Goal: Task Accomplishment & Management: Use online tool/utility

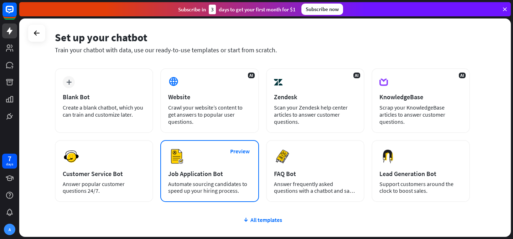
scroll to position [23, 0]
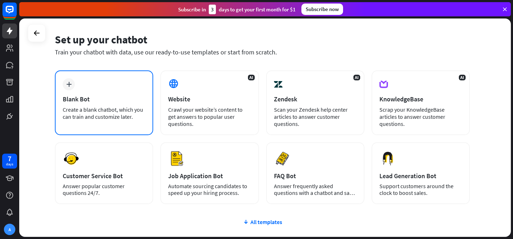
click at [76, 105] on div "plus Blank Bot Create a blank chatbot, which you can train and customize later." at bounding box center [104, 102] width 98 height 65
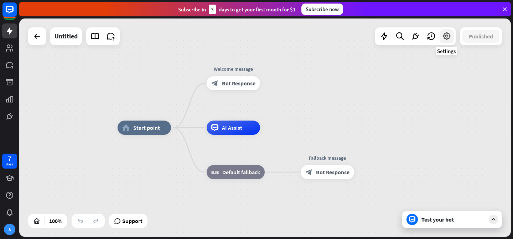
click at [449, 37] on icon at bounding box center [446, 36] width 9 height 9
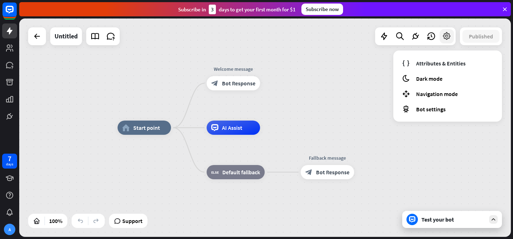
click at [449, 37] on icon at bounding box center [446, 36] width 9 height 9
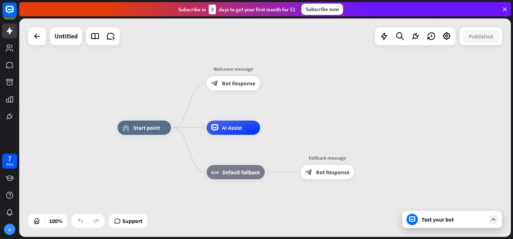
click at [437, 220] on div "Test your bot" at bounding box center [453, 219] width 64 height 7
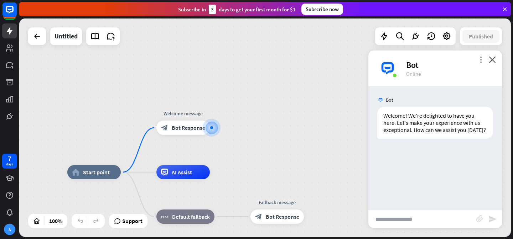
click at [479, 58] on icon "more_vert" at bounding box center [480, 59] width 7 height 7
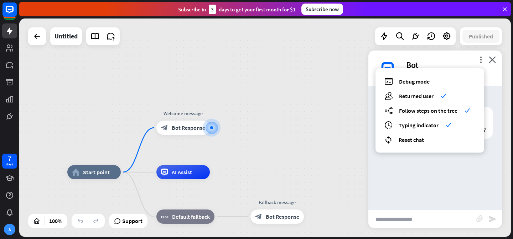
click at [448, 184] on div "Bot Welcome! We're delighted to have you here. Let's make your experience with …" at bounding box center [435, 148] width 134 height 124
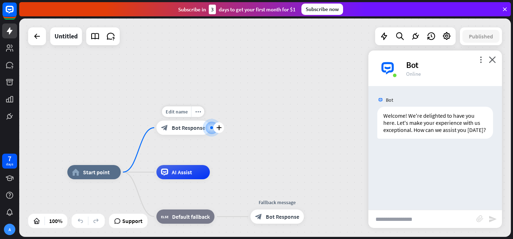
click at [182, 129] on span "Bot Response" at bounding box center [188, 127] width 33 height 7
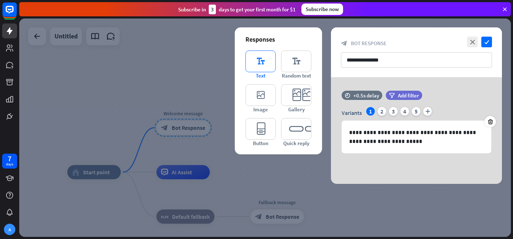
click at [263, 61] on icon "editor_text" at bounding box center [260, 62] width 30 height 22
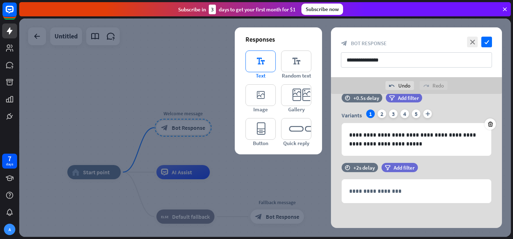
scroll to position [14, 0]
click at [444, 64] on input "**********" at bounding box center [416, 59] width 151 height 15
click at [382, 116] on div "2" at bounding box center [381, 114] width 9 height 9
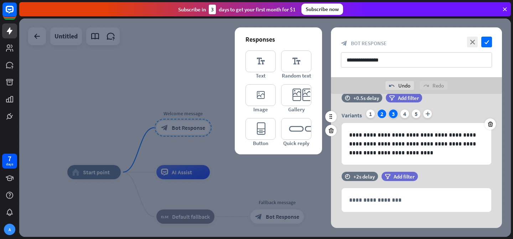
click at [389, 115] on div "3" at bounding box center [393, 114] width 9 height 9
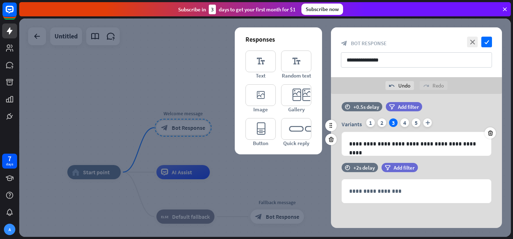
scroll to position [5, 0]
click at [372, 125] on div "1" at bounding box center [370, 123] width 9 height 9
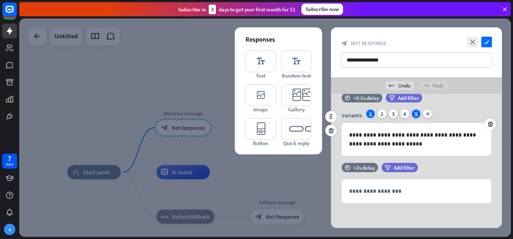
click at [418, 114] on div "5" at bounding box center [416, 114] width 9 height 9
click at [263, 130] on icon "editor_button" at bounding box center [260, 129] width 30 height 22
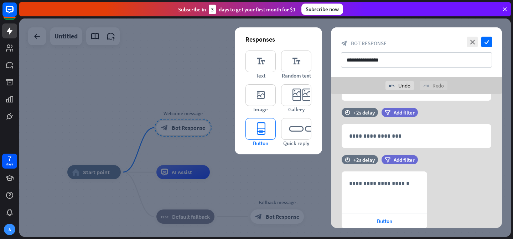
scroll to position [114, 0]
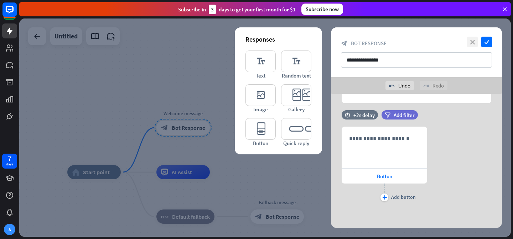
click at [475, 45] on icon "close" at bounding box center [472, 42] width 11 height 11
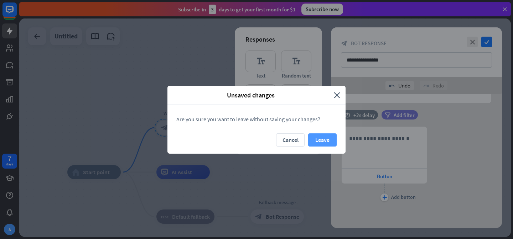
click at [331, 137] on button "Leave" at bounding box center [322, 140] width 28 height 13
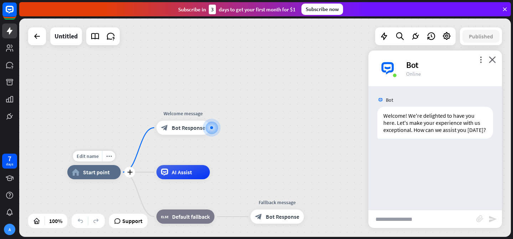
click at [94, 172] on span "Start point" at bounding box center [96, 172] width 27 height 7
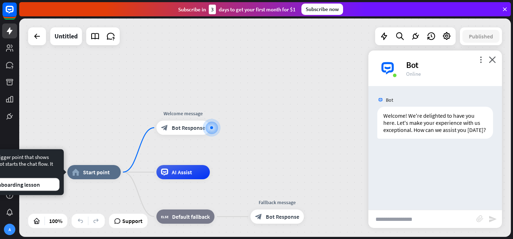
click at [98, 77] on div "Edit name more_horiz home_2 Start point Welcome message block_bot_response Bot …" at bounding box center [264, 128] width 491 height 219
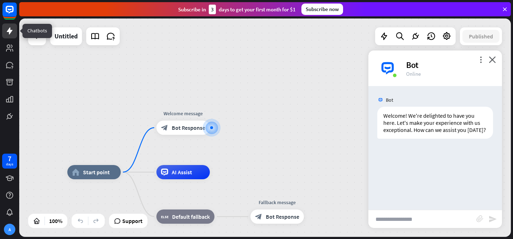
click at [8, 28] on icon at bounding box center [9, 31] width 9 height 9
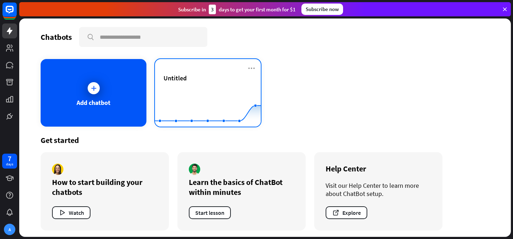
click at [191, 76] on div "Untitled" at bounding box center [207, 78] width 89 height 8
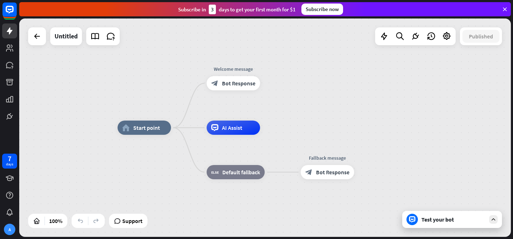
click at [414, 219] on icon at bounding box center [412, 219] width 6 height 6
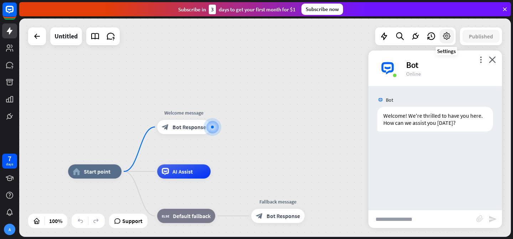
click at [443, 36] on icon at bounding box center [446, 36] width 9 height 9
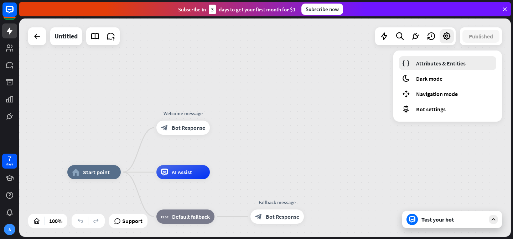
click at [434, 65] on span "Attributes & Entities" at bounding box center [440, 63] width 49 height 7
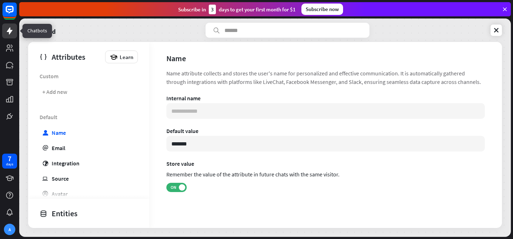
click at [9, 28] on icon at bounding box center [9, 31] width 9 height 9
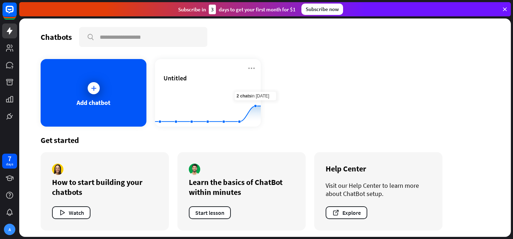
scroll to position [2, 0]
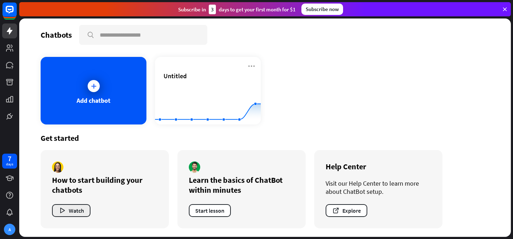
click at [64, 214] on icon "button" at bounding box center [61, 210] width 7 height 7
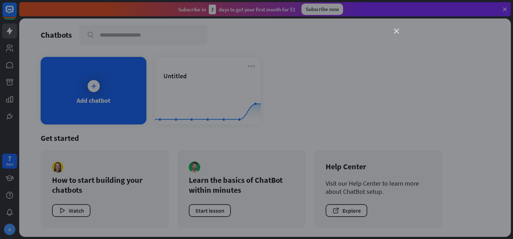
click at [394, 32] on icon "close" at bounding box center [396, 31] width 5 height 5
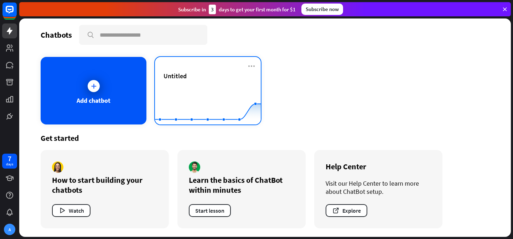
click at [191, 86] on rect at bounding box center [208, 107] width 106 height 45
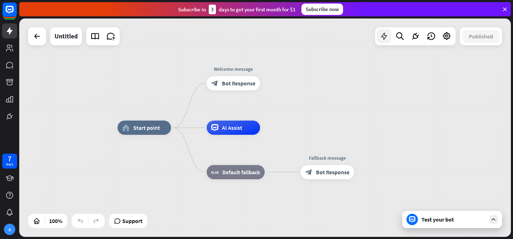
click at [383, 37] on icon at bounding box center [383, 36] width 9 height 9
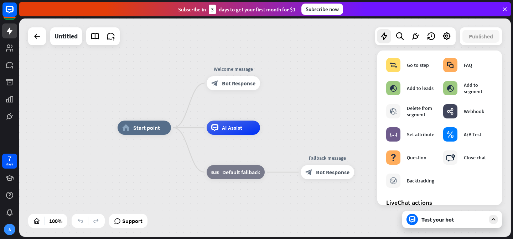
scroll to position [115, 0]
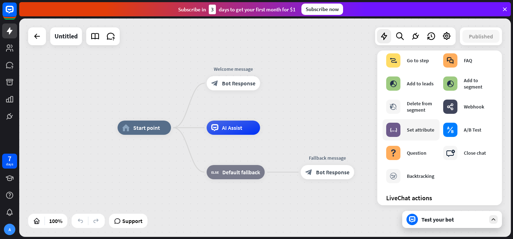
click at [396, 134] on div "block_set_attribute" at bounding box center [393, 130] width 14 height 14
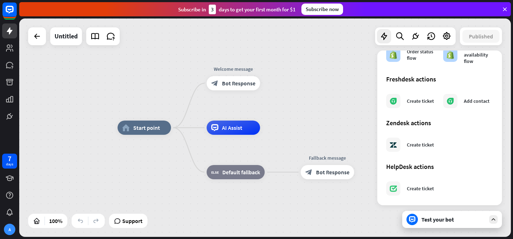
scroll to position [419, 0]
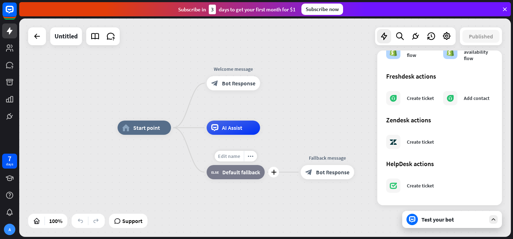
click at [229, 155] on span "Edit name" at bounding box center [229, 156] width 22 height 6
click at [235, 170] on span "Default fallback" at bounding box center [241, 172] width 38 height 7
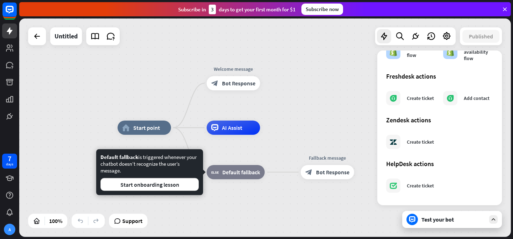
click at [296, 125] on div "home_2 Start point Welcome message block_bot_response Bot Response AI Assist Ed…" at bounding box center [264, 128] width 491 height 219
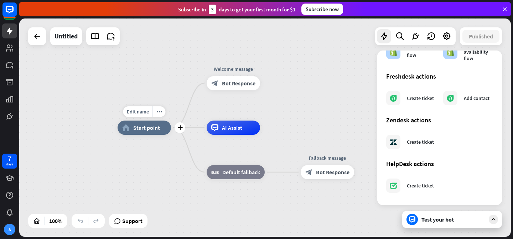
click at [153, 130] on span "Start point" at bounding box center [146, 127] width 27 height 7
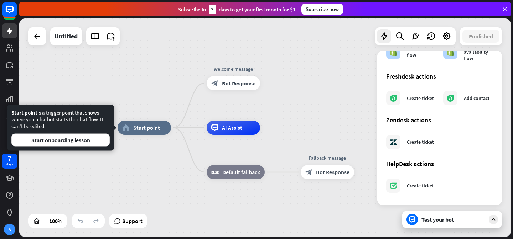
scroll to position [0, 0]
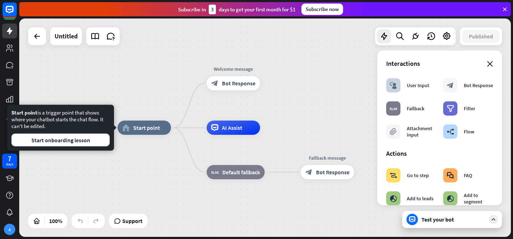
click at [491, 65] on icon "close" at bounding box center [490, 64] width 6 height 6
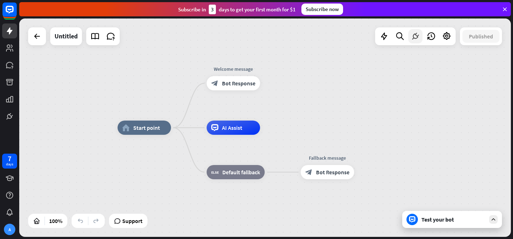
click at [413, 37] on icon at bounding box center [415, 36] width 9 height 9
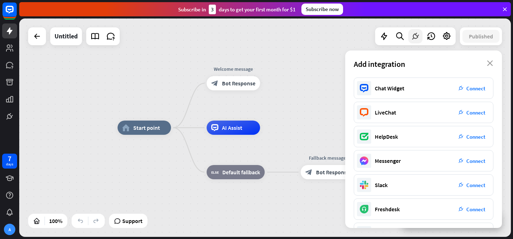
click at [413, 37] on icon at bounding box center [415, 36] width 9 height 9
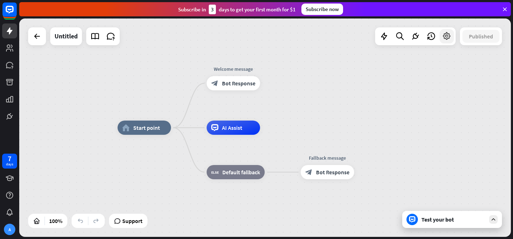
click at [449, 35] on icon at bounding box center [446, 36] width 9 height 9
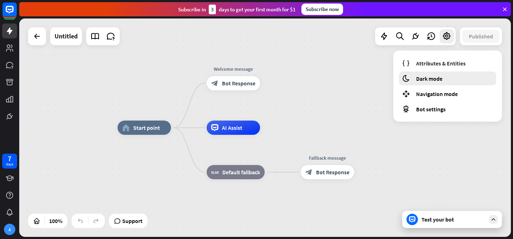
click at [438, 80] on span "Dark mode" at bounding box center [429, 78] width 26 height 7
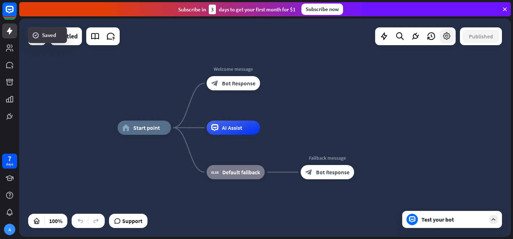
click at [446, 41] on icon at bounding box center [446, 36] width 9 height 9
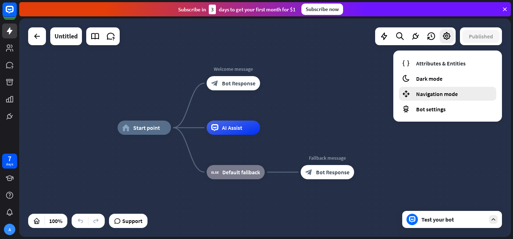
click at [448, 89] on div "Navigation mode" at bounding box center [447, 94] width 97 height 14
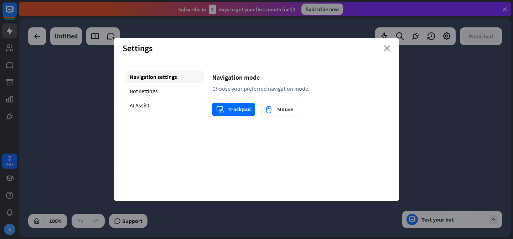
click at [386, 49] on icon "close" at bounding box center [386, 48] width 7 height 6
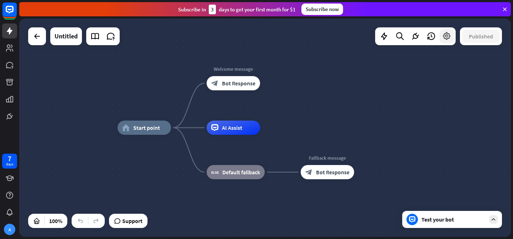
click at [444, 36] on icon at bounding box center [446, 36] width 9 height 9
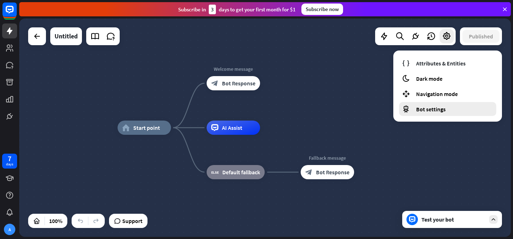
click at [435, 108] on span "Bot settings" at bounding box center [431, 109] width 30 height 7
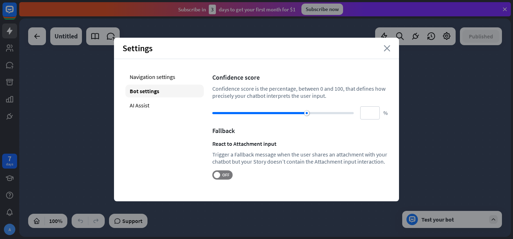
click at [384, 48] on icon "close" at bounding box center [386, 48] width 7 height 6
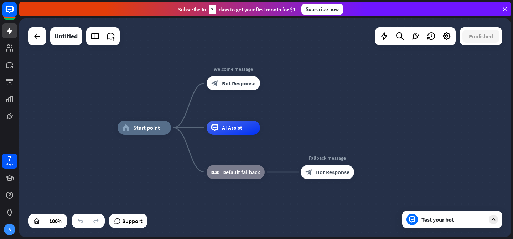
click at [454, 220] on div "Test your bot" at bounding box center [453, 219] width 64 height 7
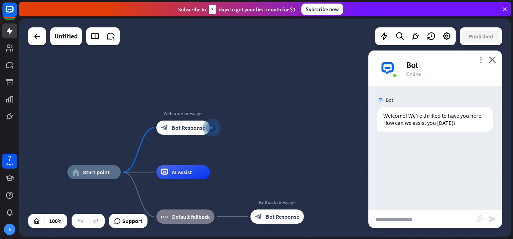
click at [478, 61] on icon "more_vert" at bounding box center [480, 59] width 7 height 7
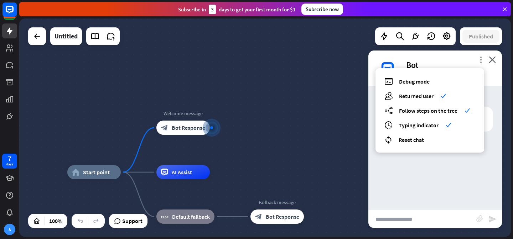
click at [478, 61] on icon "more_vert" at bounding box center [480, 59] width 7 height 7
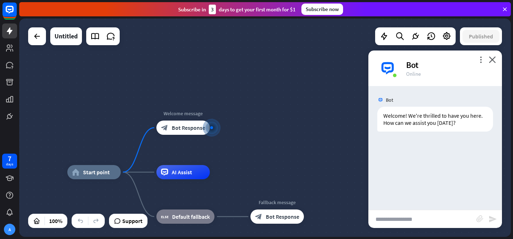
click at [155, 67] on div "home_2 Start point Welcome message block_bot_response Bot Response AI Assist bl…" at bounding box center [264, 128] width 491 height 219
click at [113, 37] on icon at bounding box center [110, 36] width 9 height 9
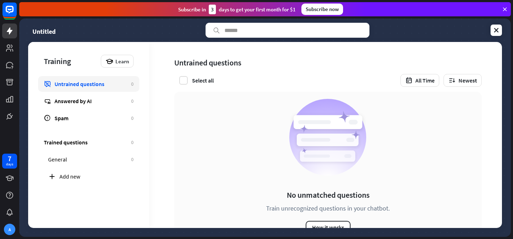
scroll to position [28, 0]
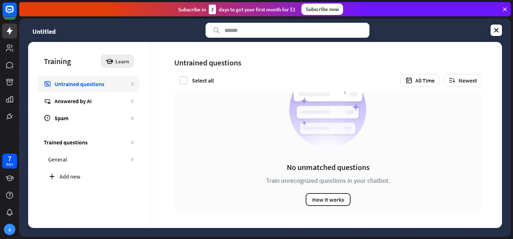
click at [124, 59] on span "Learn" at bounding box center [122, 61] width 14 height 7
click at [489, 31] on div "Untitled" at bounding box center [265, 30] width 474 height 15
click at [495, 31] on icon at bounding box center [495, 30] width 7 height 7
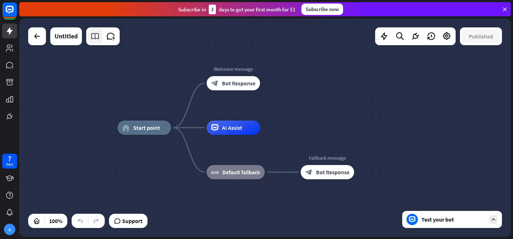
click at [96, 37] on icon at bounding box center [94, 36] width 9 height 9
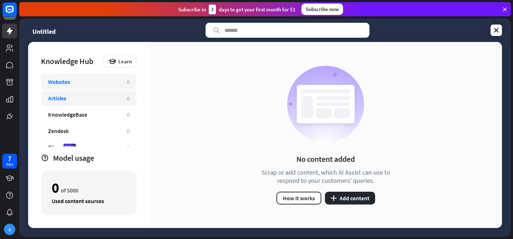
scroll to position [9, 0]
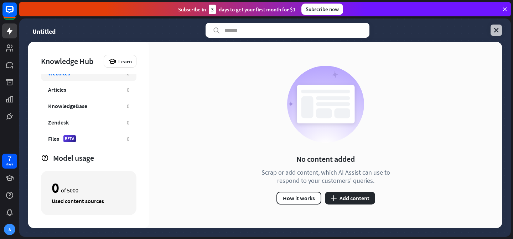
click at [495, 32] on icon at bounding box center [495, 30] width 7 height 7
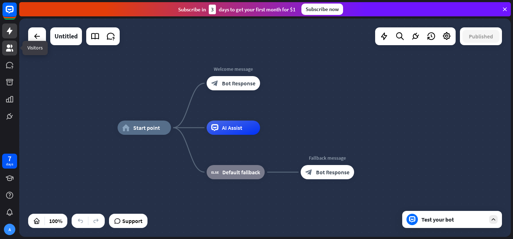
click at [8, 50] on icon at bounding box center [9, 48] width 7 height 7
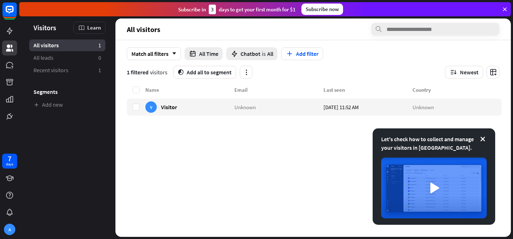
click at [486, 140] on div "Let's check how to collect and manage your visitors in [GEOGRAPHIC_DATA]." at bounding box center [433, 177] width 122 height 96
click at [485, 140] on icon at bounding box center [482, 139] width 7 height 7
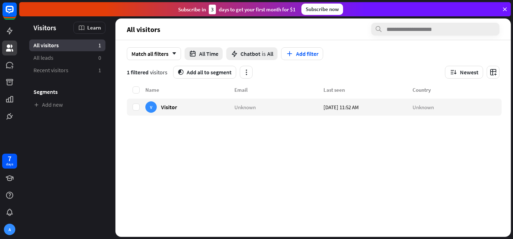
scroll to position [0, 2]
click at [7, 14] on rect at bounding box center [10, 10] width 16 height 16
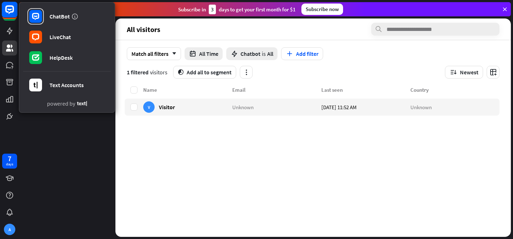
click at [7, 14] on rect at bounding box center [10, 10] width 16 height 16
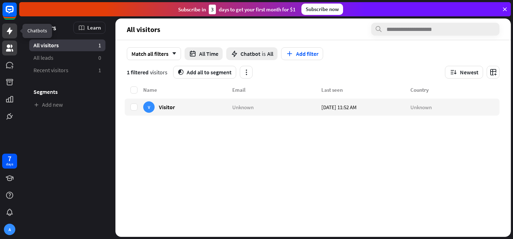
click at [7, 33] on icon at bounding box center [9, 31] width 9 height 9
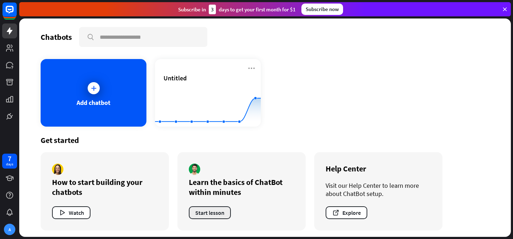
click at [218, 212] on button "Start lesson" at bounding box center [210, 213] width 42 height 13
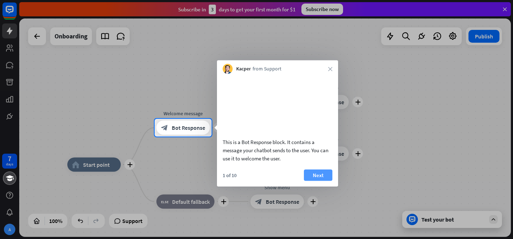
click at [312, 181] on button "Next" at bounding box center [318, 174] width 28 height 11
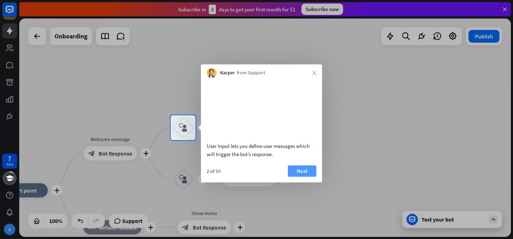
click at [307, 177] on button "Next" at bounding box center [302, 171] width 28 height 11
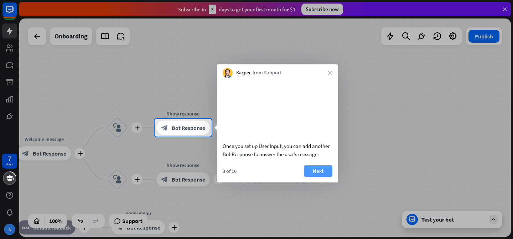
click at [313, 177] on button "Next" at bounding box center [318, 171] width 28 height 11
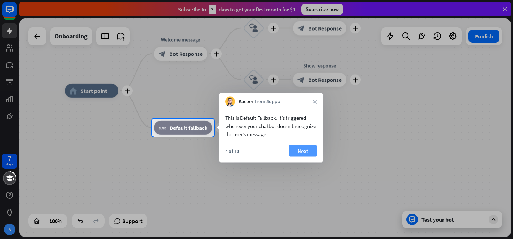
click at [298, 152] on button "Next" at bounding box center [302, 151] width 28 height 11
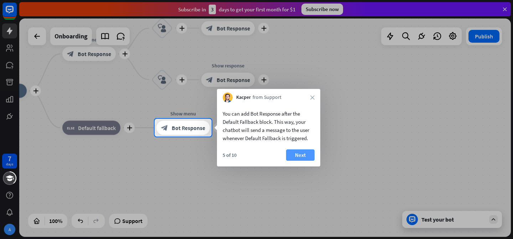
click at [304, 152] on button "Next" at bounding box center [300, 155] width 28 height 11
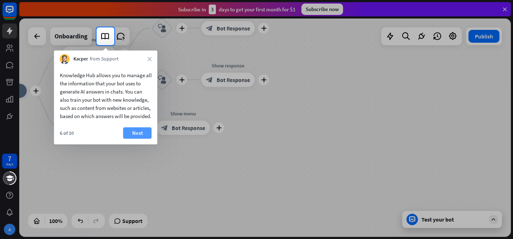
click at [133, 139] on button "Next" at bounding box center [137, 132] width 28 height 11
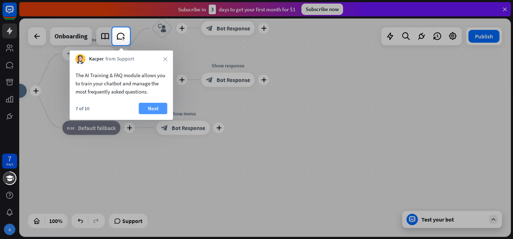
click at [154, 111] on button "Next" at bounding box center [153, 108] width 28 height 11
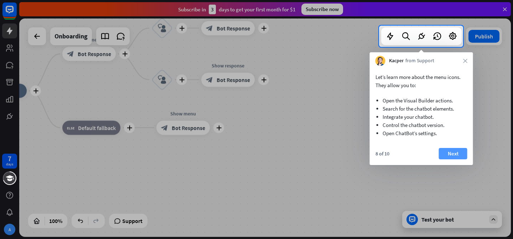
click at [447, 153] on button "Next" at bounding box center [453, 153] width 28 height 11
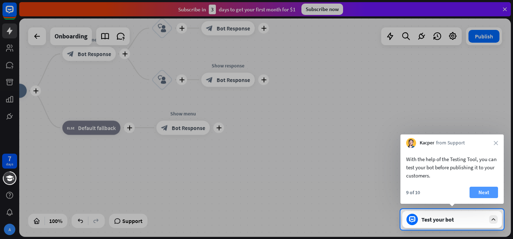
click at [486, 194] on button "Next" at bounding box center [483, 192] width 28 height 11
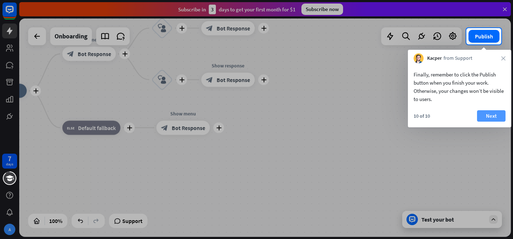
click at [500, 117] on button "Next" at bounding box center [491, 115] width 28 height 11
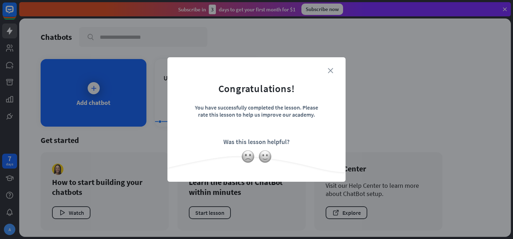
click at [331, 72] on icon "close" at bounding box center [330, 70] width 5 height 5
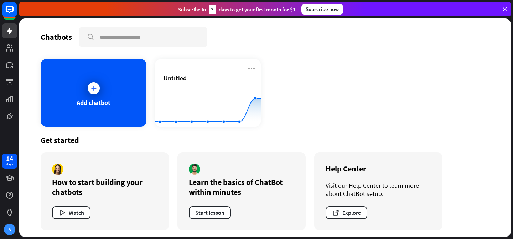
scroll to position [2, 0]
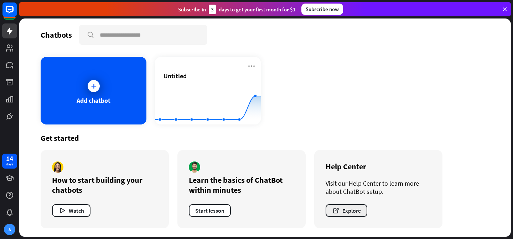
click at [344, 209] on button "Explore" at bounding box center [346, 210] width 42 height 13
click at [77, 94] on div "Add chatbot" at bounding box center [94, 91] width 106 height 68
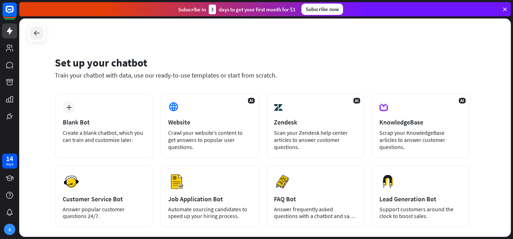
click at [37, 33] on icon at bounding box center [36, 33] width 9 height 9
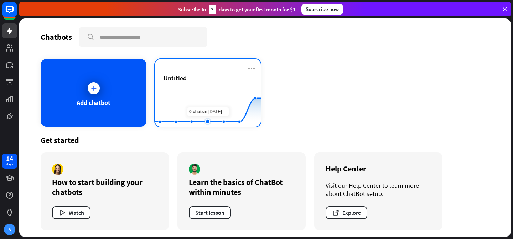
click at [200, 99] on rect at bounding box center [208, 109] width 106 height 45
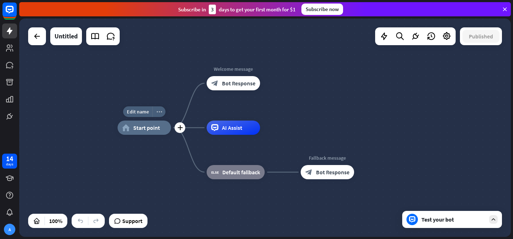
click at [159, 112] on icon "more_horiz" at bounding box center [159, 111] width 6 height 5
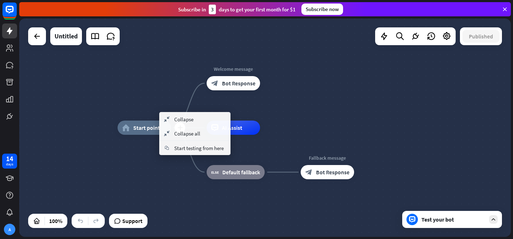
click at [137, 127] on span "Start point" at bounding box center [146, 127] width 27 height 7
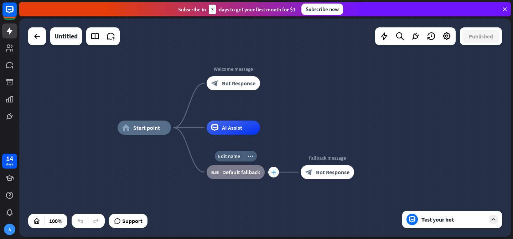
click at [277, 171] on div "plus" at bounding box center [273, 172] width 11 height 11
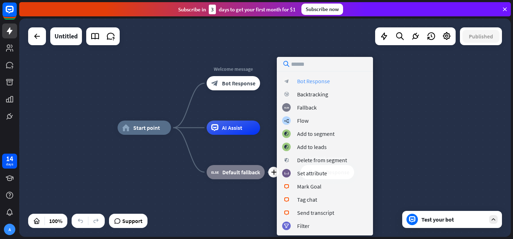
click at [328, 84] on div "Bot Response" at bounding box center [313, 81] width 33 height 7
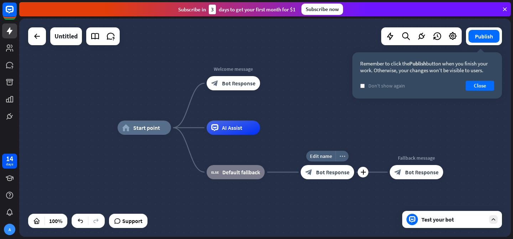
click at [344, 158] on icon "more_horiz" at bounding box center [342, 156] width 6 height 5
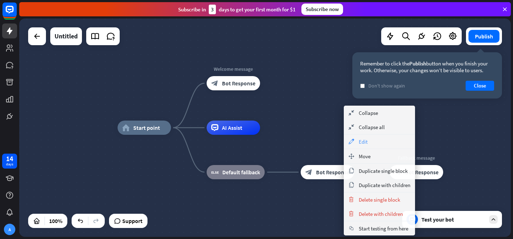
click at [360, 139] on span "Edit" at bounding box center [363, 142] width 9 height 7
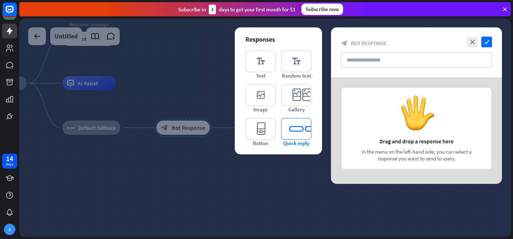
click at [295, 129] on icon "editor_quick_replies" at bounding box center [296, 129] width 30 height 22
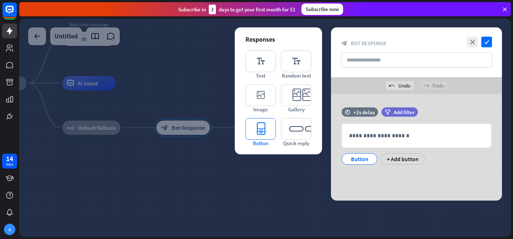
click at [254, 128] on icon "editor_button" at bounding box center [260, 129] width 30 height 22
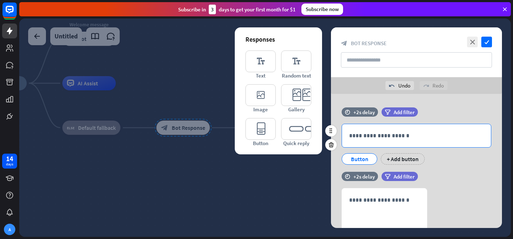
click at [370, 134] on p "**********" at bounding box center [416, 135] width 135 height 9
click at [331, 132] on icon at bounding box center [331, 131] width 6 height 6
click at [396, 134] on p "**********" at bounding box center [416, 135] width 135 height 9
click at [252, 68] on icon "editor_text" at bounding box center [260, 62] width 30 height 22
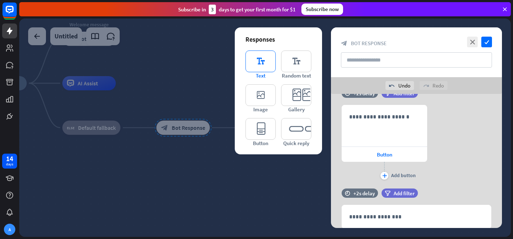
scroll to position [109, 0]
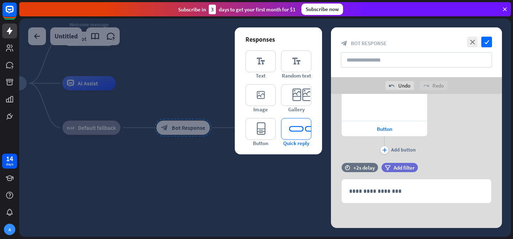
click at [299, 136] on icon "editor_quick_replies" at bounding box center [296, 129] width 30 height 22
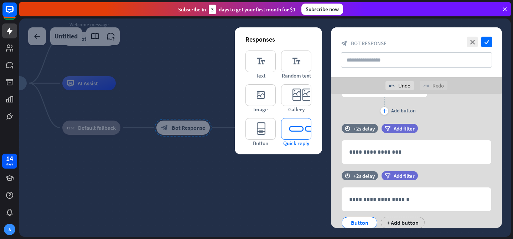
scroll to position [173, 0]
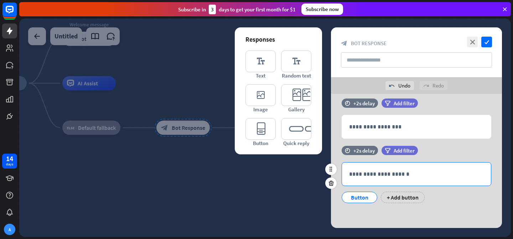
click at [366, 172] on p "**********" at bounding box center [416, 174] width 135 height 9
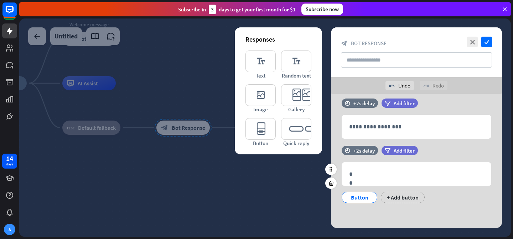
click at [365, 198] on div "Button" at bounding box center [359, 197] width 23 height 11
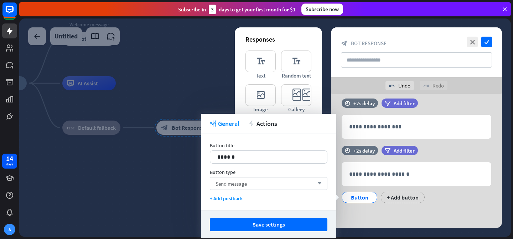
click at [276, 185] on div "Send message arrow_down" at bounding box center [268, 183] width 117 height 13
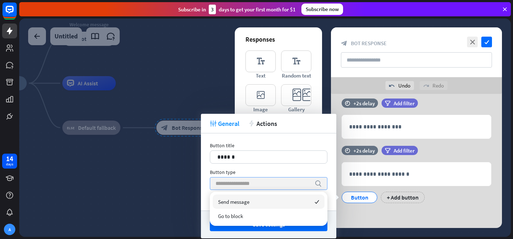
click at [276, 185] on input "search" at bounding box center [262, 184] width 95 height 12
click at [307, 167] on div "Button title 14 ****** Button type search + Add postback" at bounding box center [268, 172] width 135 height 77
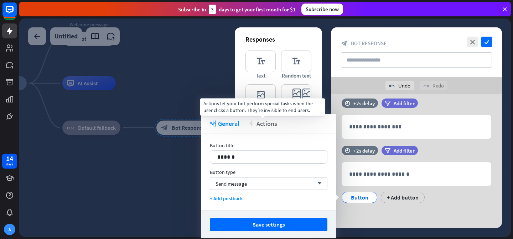
click at [258, 121] on span "Actions" at bounding box center [266, 124] width 21 height 8
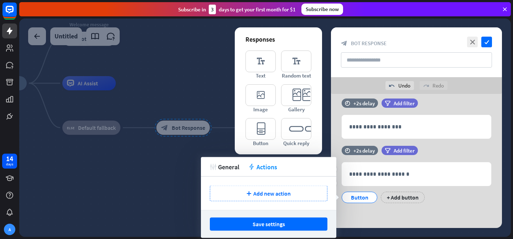
click at [446, 190] on div "Button + Add button" at bounding box center [415, 195] width 150 height 15
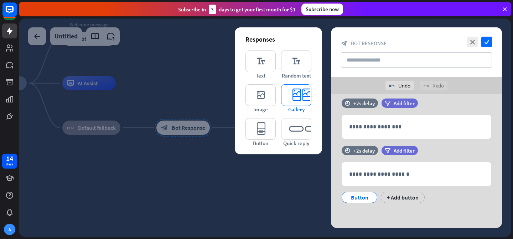
click at [292, 94] on icon "editor_card" at bounding box center [296, 95] width 30 height 22
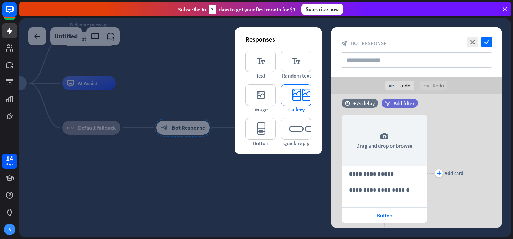
scroll to position [290, 0]
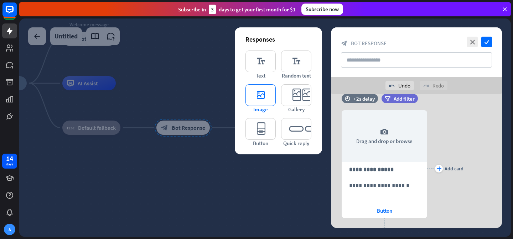
click at [271, 97] on icon "editor_image" at bounding box center [260, 95] width 30 height 22
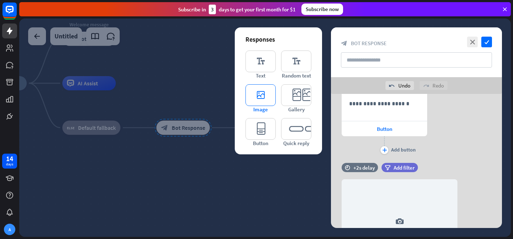
scroll to position [440, 0]
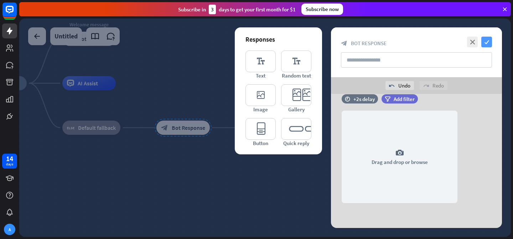
click at [487, 41] on icon "check" at bounding box center [486, 42] width 11 height 11
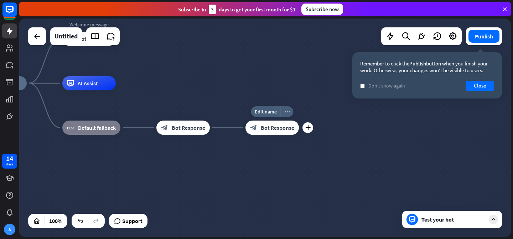
click at [288, 112] on icon "more_horiz" at bounding box center [287, 111] width 6 height 5
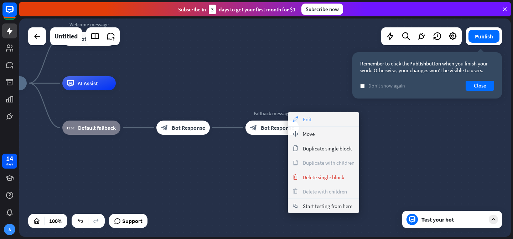
click at [305, 122] on span "Edit" at bounding box center [307, 119] width 9 height 7
